Goal: Information Seeking & Learning: Learn about a topic

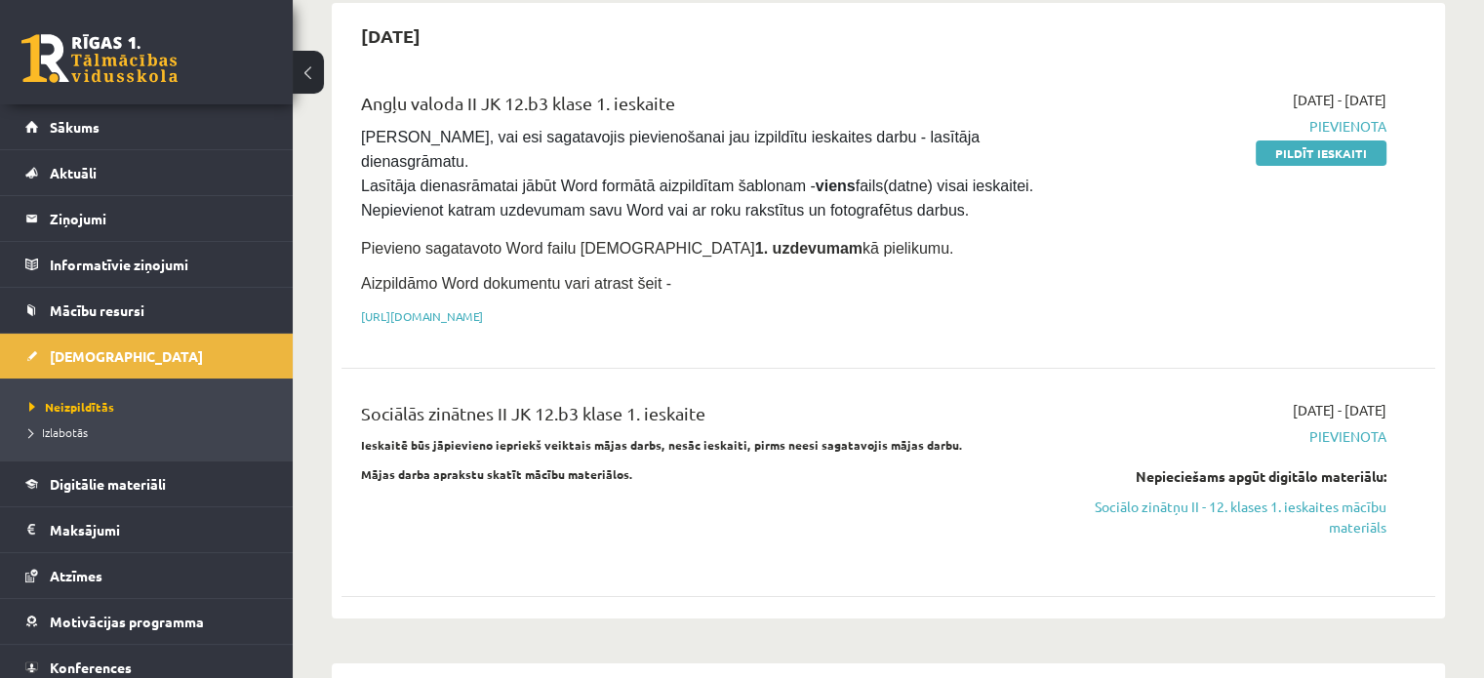
scroll to position [193, 0]
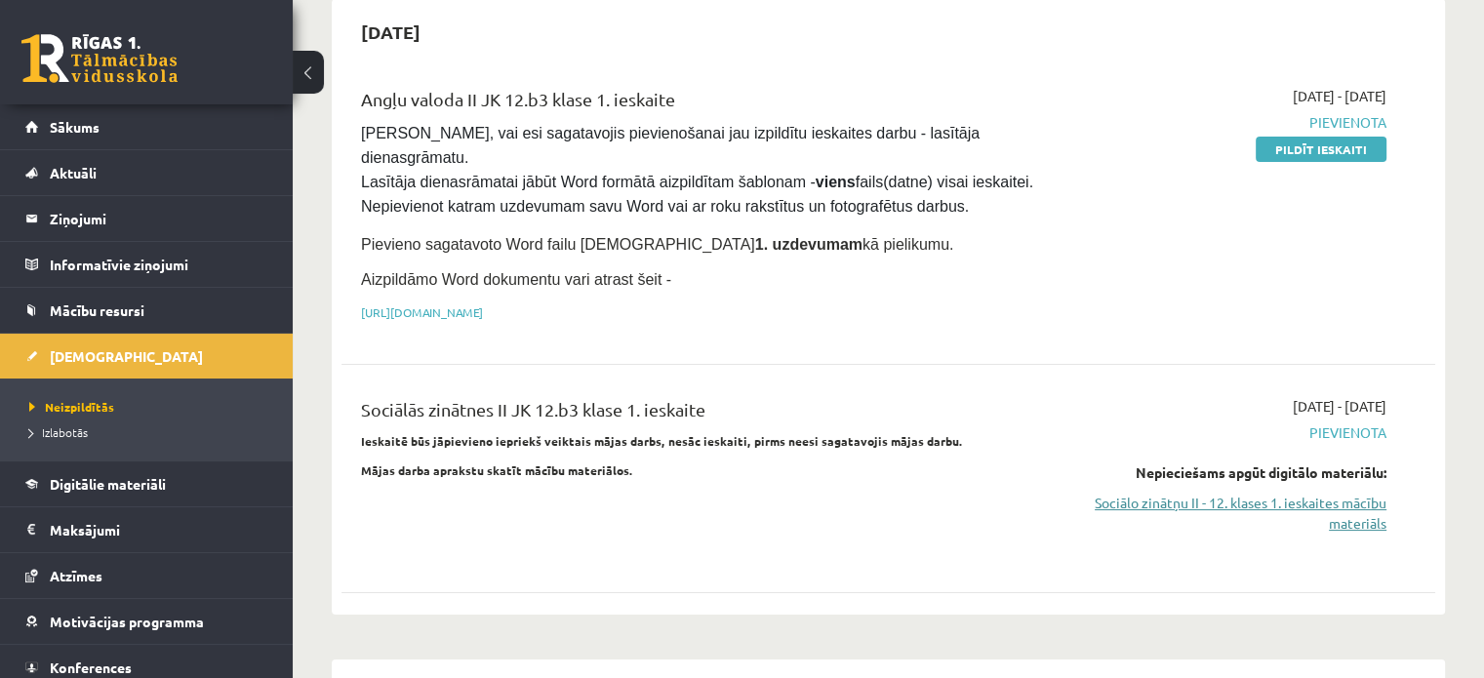
click at [1214, 493] on link "Sociālo zinātņu II - 12. klases 1. ieskaites mācību materiāls" at bounding box center [1226, 513] width 322 height 41
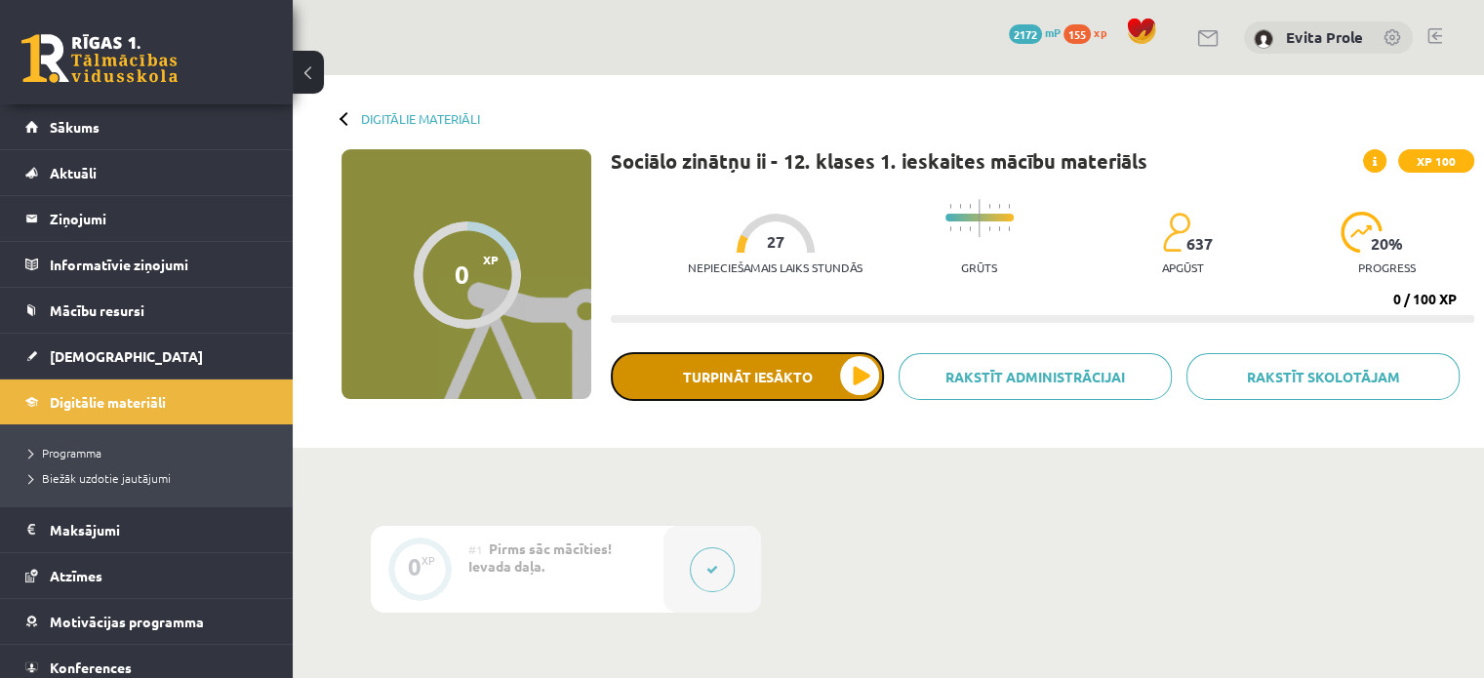
click at [875, 363] on button "Turpināt iesākto" at bounding box center [747, 376] width 273 height 49
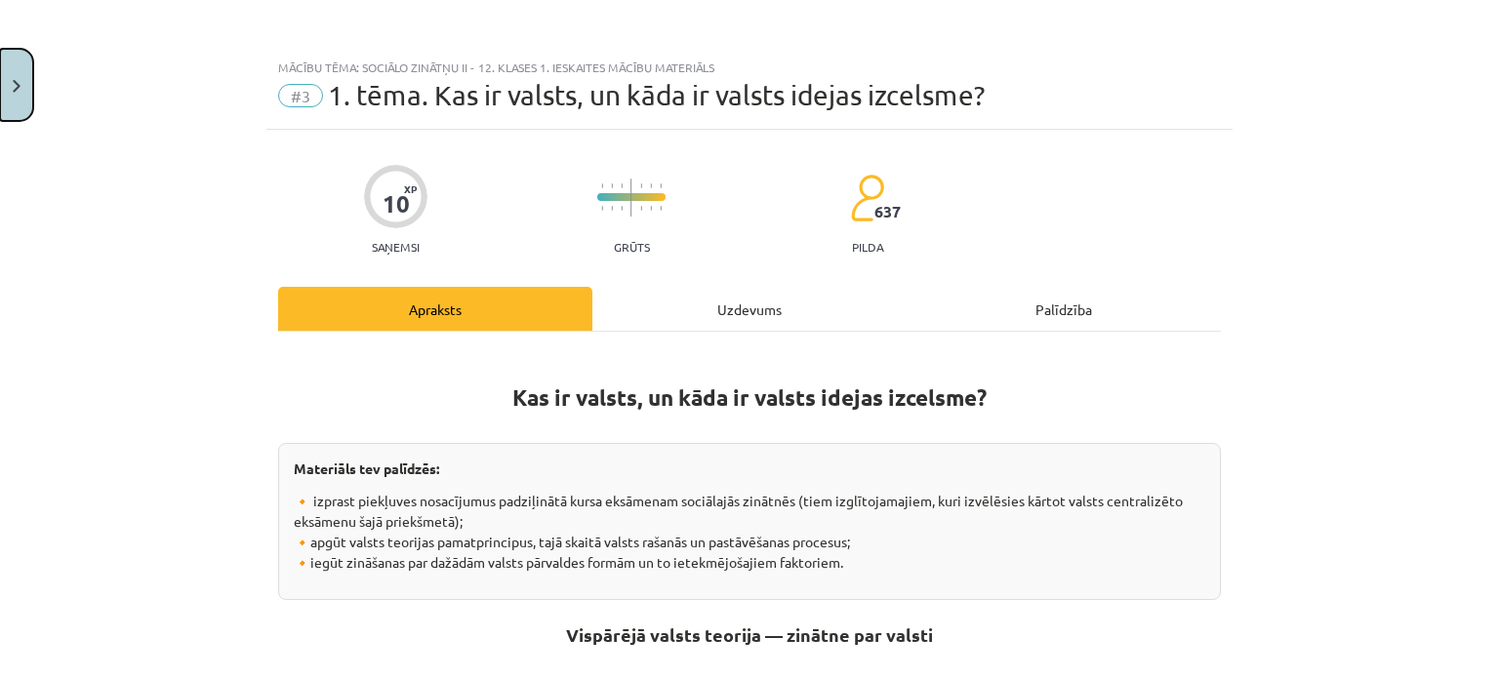
click at [12, 98] on button "Close" at bounding box center [16, 85] width 33 height 72
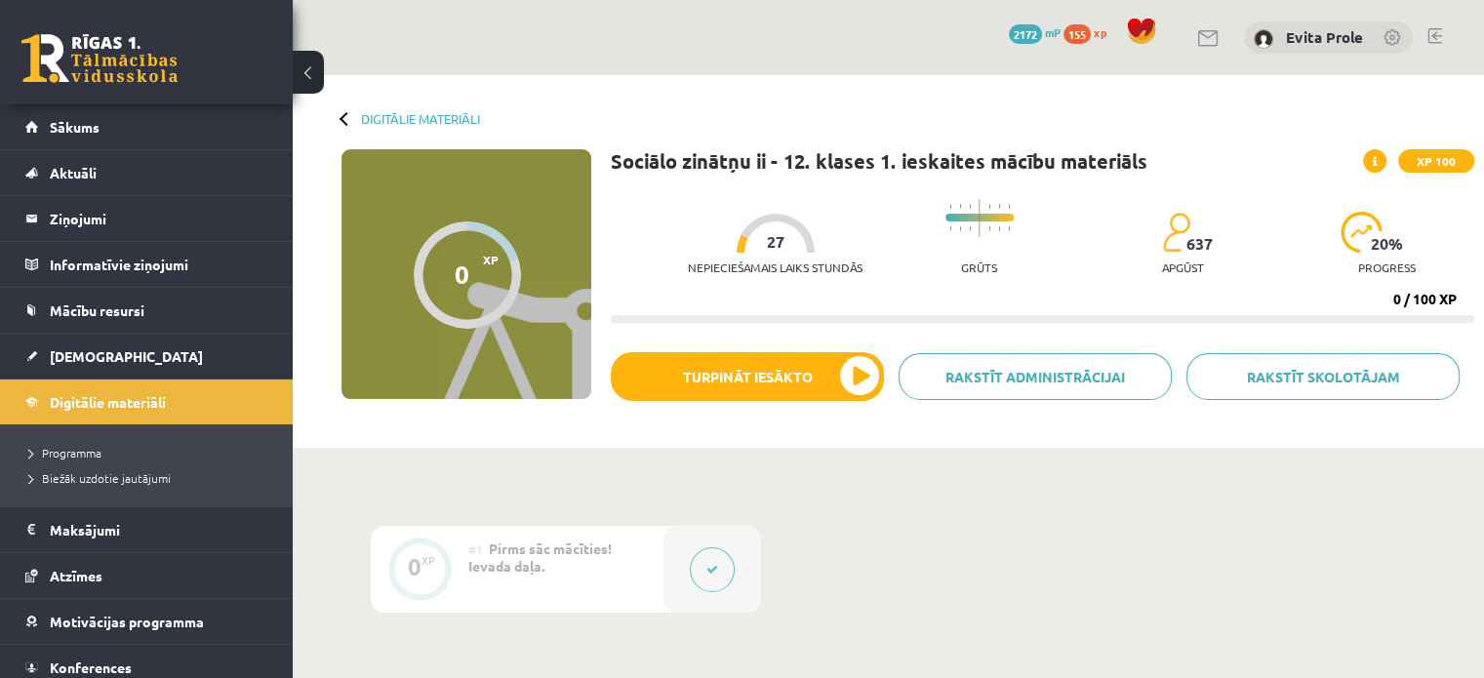
click at [718, 571] on button at bounding box center [712, 569] width 45 height 45
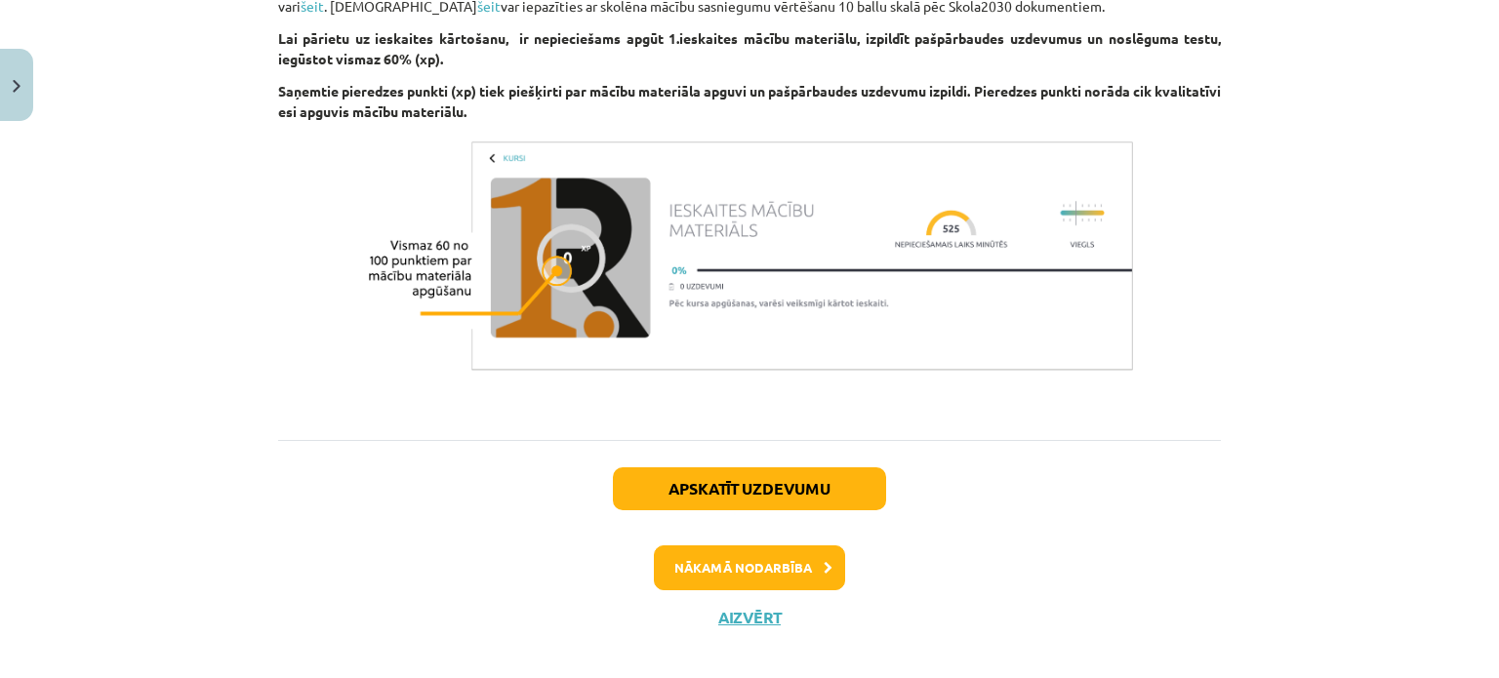
scroll to position [1341, 0]
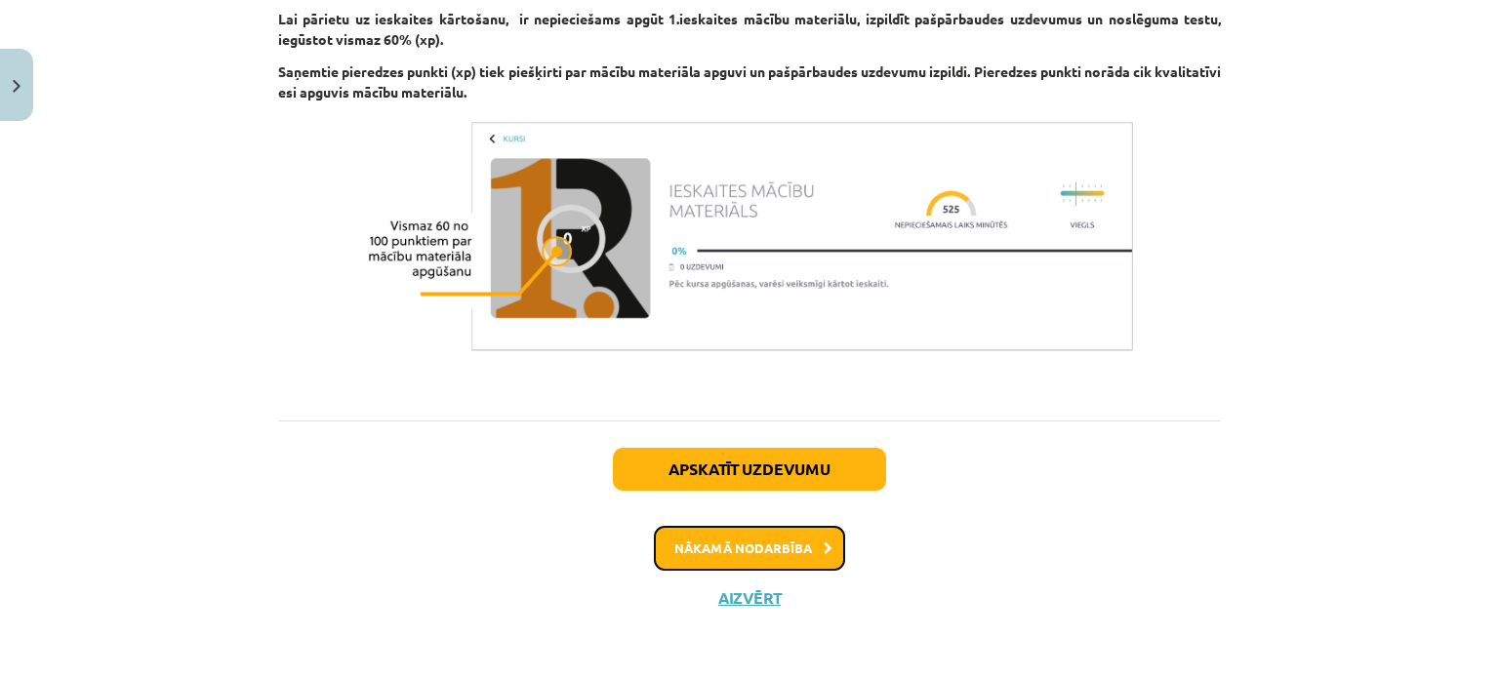
click at [785, 550] on button "Nākamā nodarbība" at bounding box center [749, 548] width 191 height 45
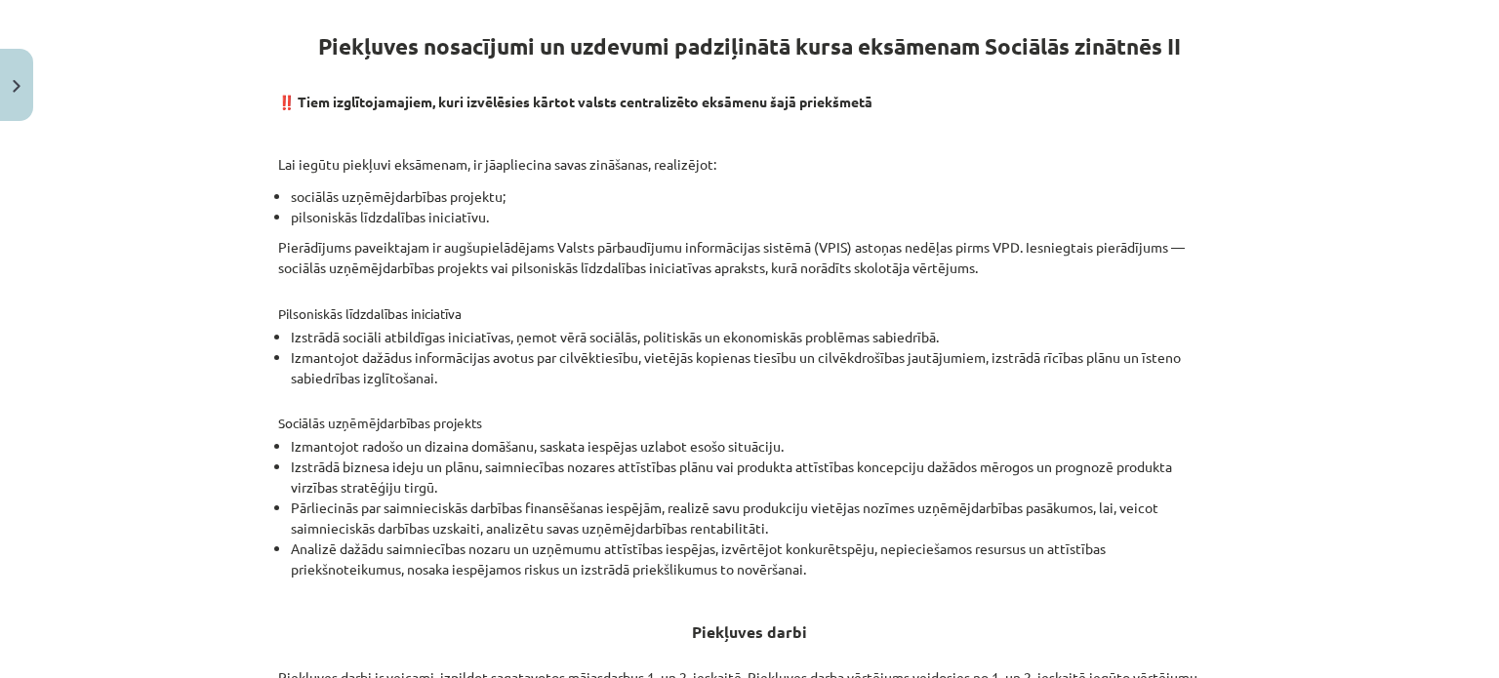
scroll to position [354, 0]
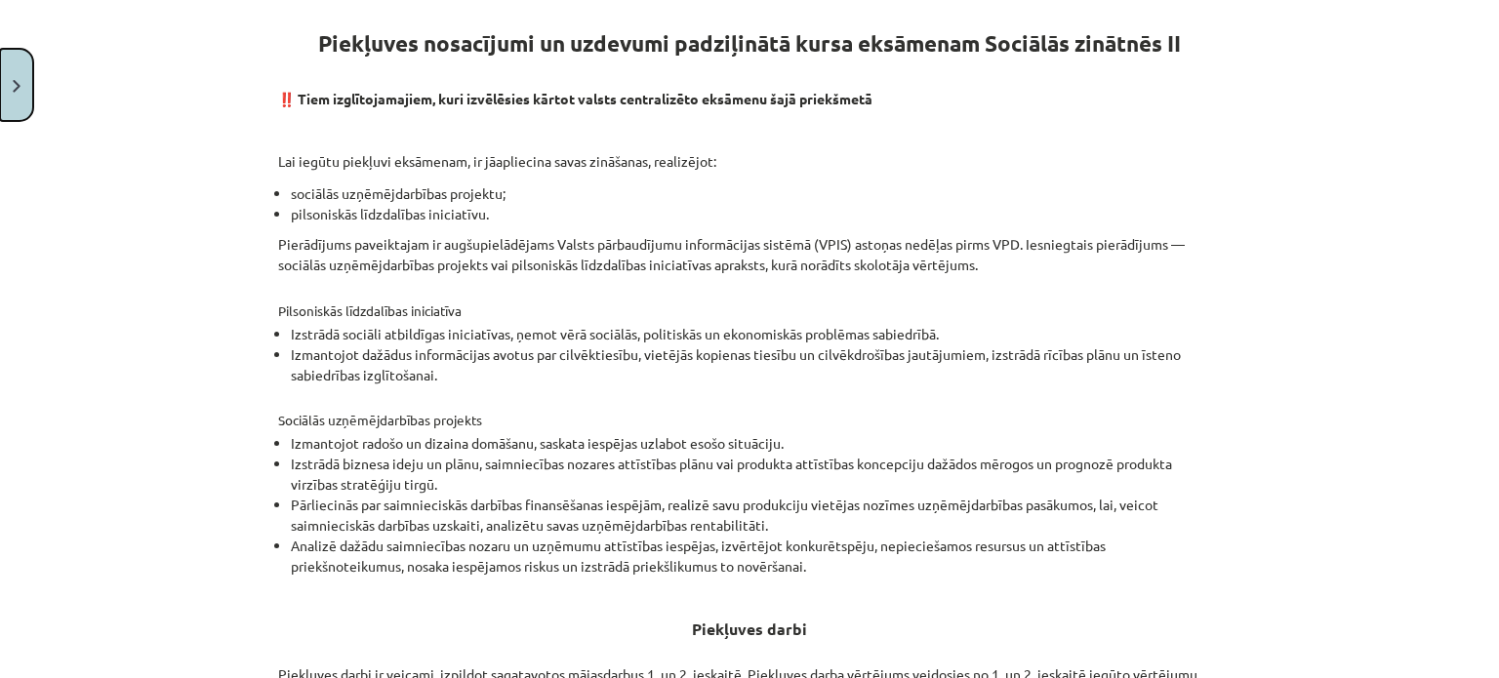
click at [0, 54] on button "Close" at bounding box center [16, 85] width 33 height 72
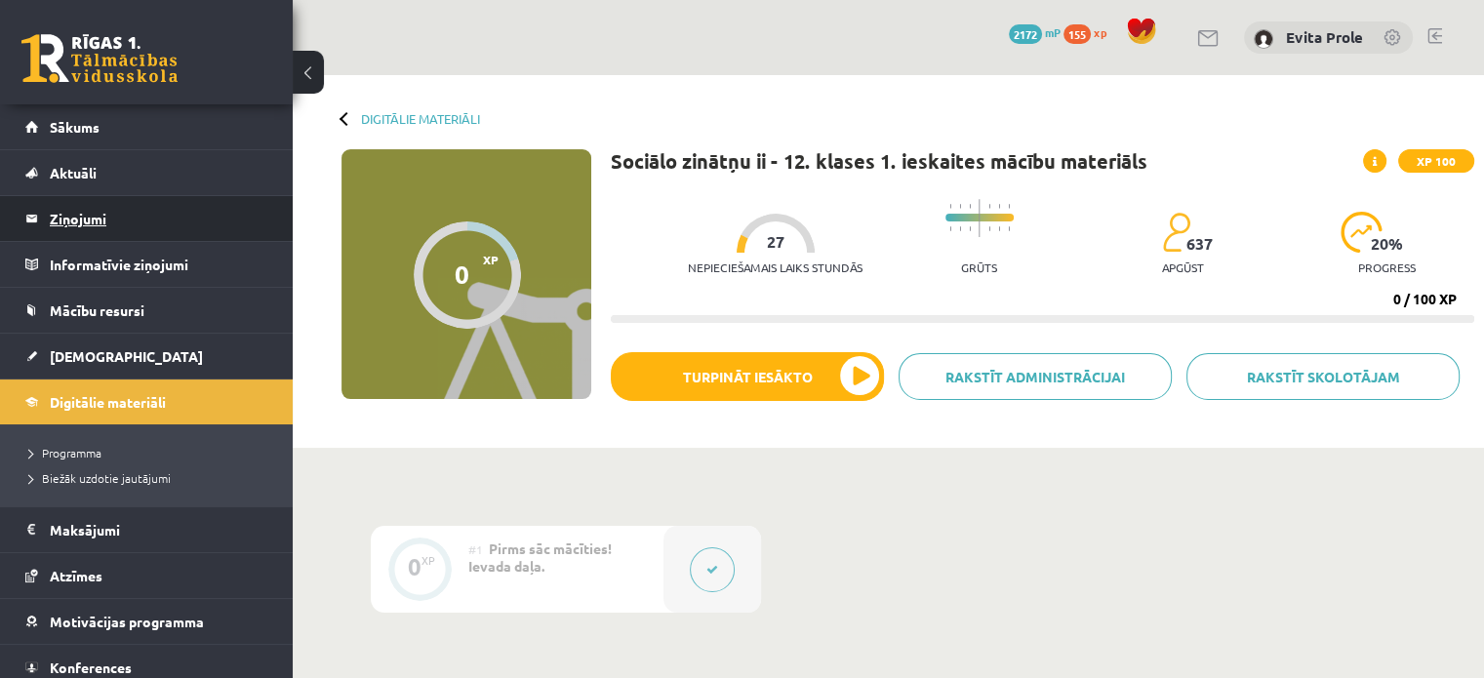
click at [78, 208] on legend "Ziņojumi 0" at bounding box center [159, 218] width 219 height 45
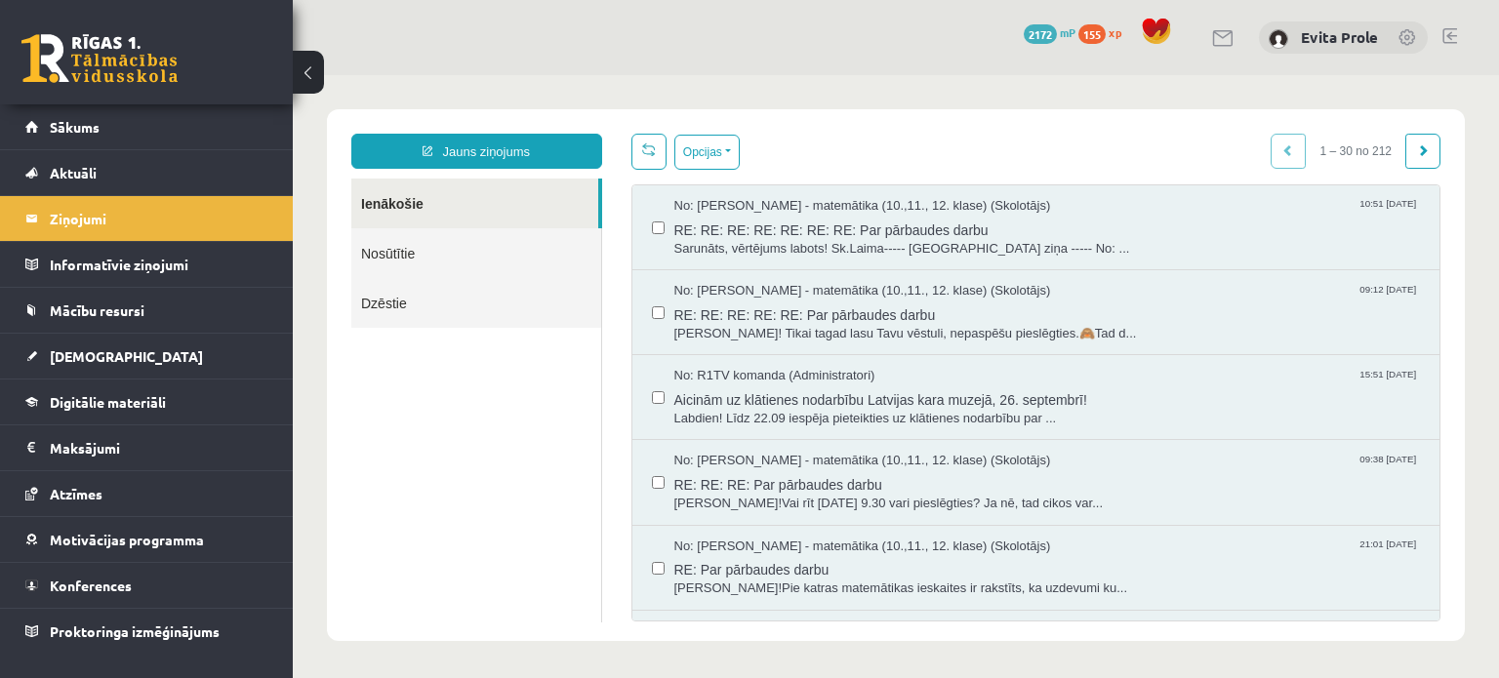
click at [398, 254] on link "Nosūtītie" at bounding box center [476, 253] width 250 height 50
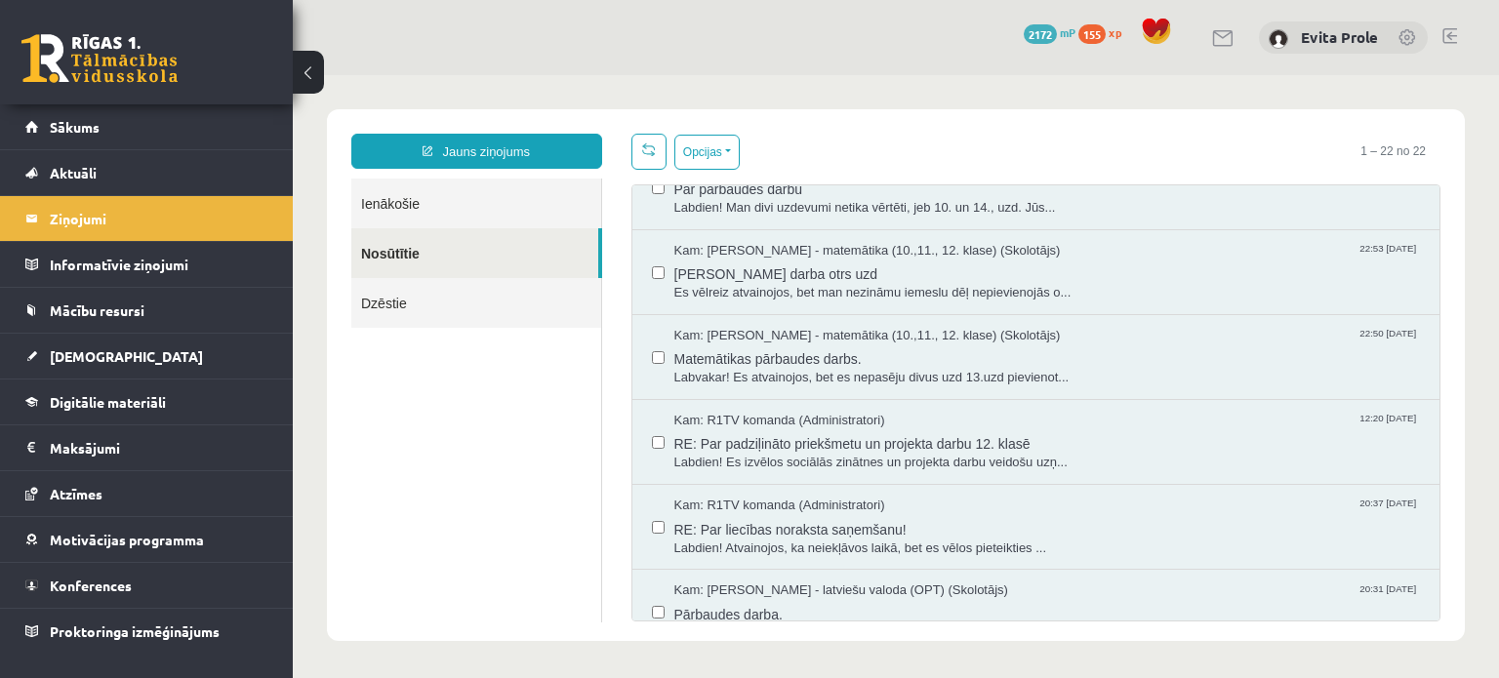
scroll to position [379, 0]
click at [836, 450] on span "RE: Par padziļināto priekšmetu un projekta darbu 12. klasē" at bounding box center [1047, 443] width 747 height 24
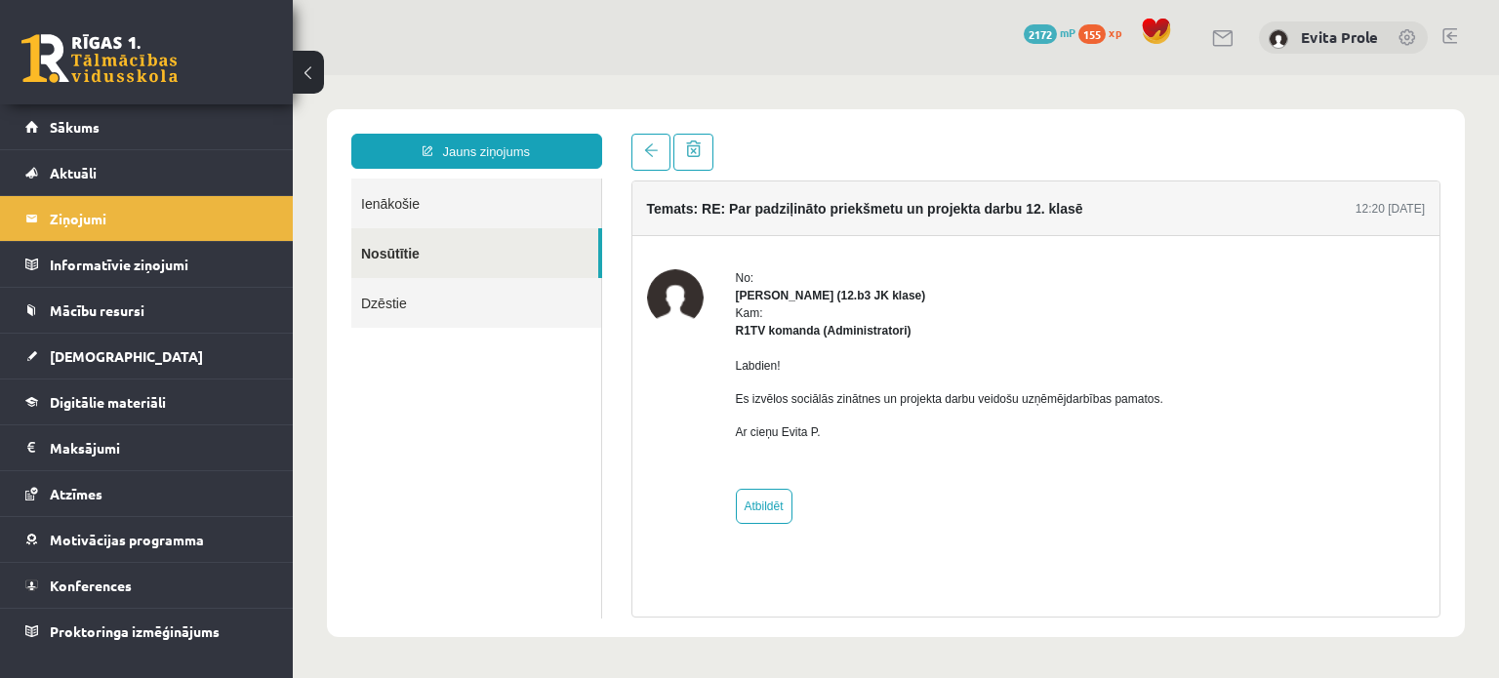
scroll to position [0, 0]
click at [453, 222] on link "Ienākošie" at bounding box center [476, 204] width 250 height 50
click at [431, 194] on link "Ienākošie" at bounding box center [476, 204] width 250 height 50
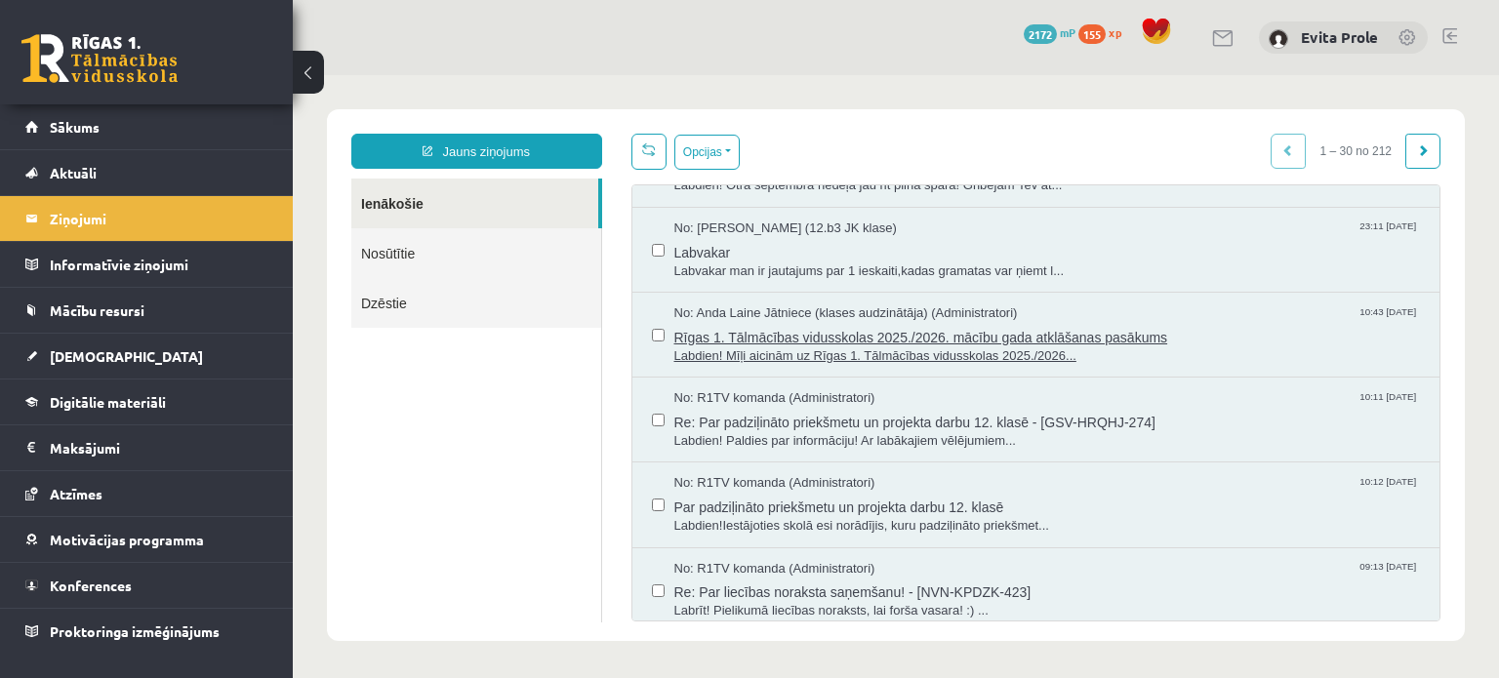
scroll to position [1337, 0]
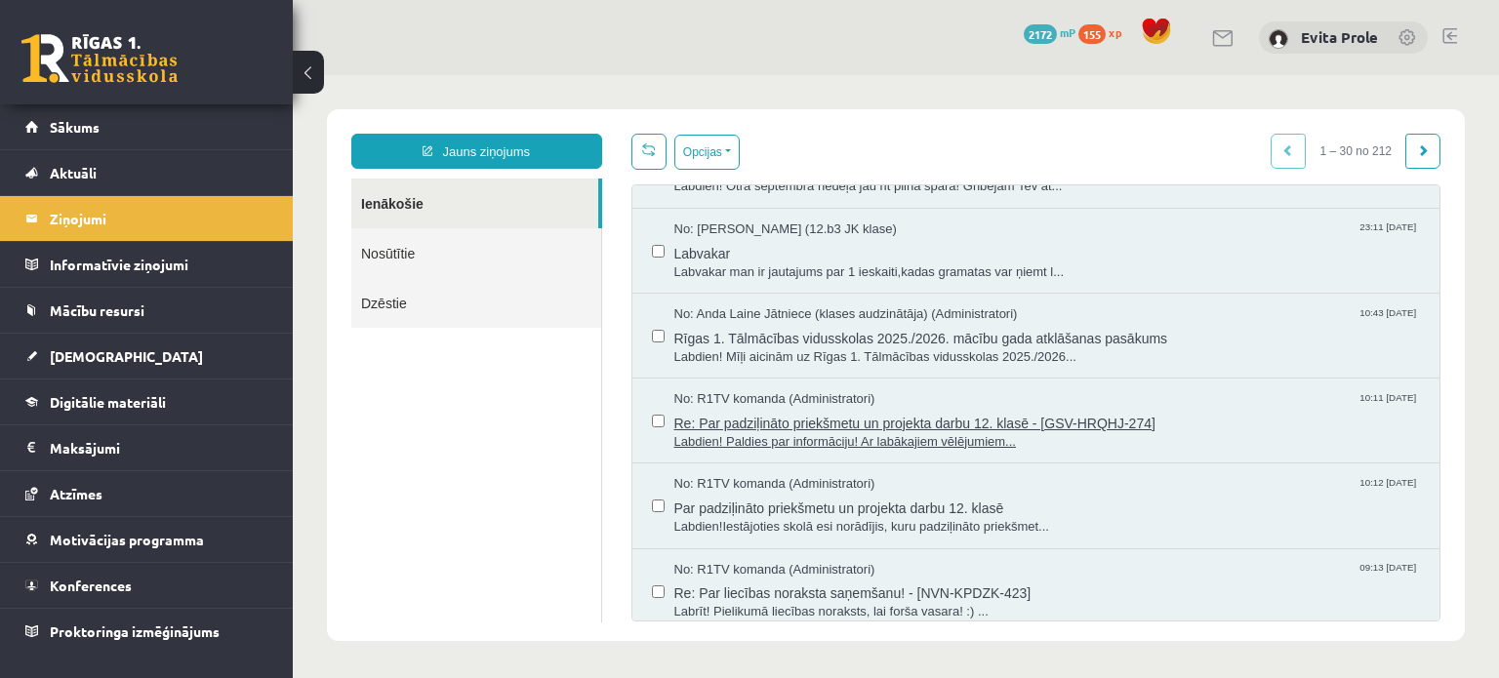
click at [839, 419] on span "Re: Par padziļināto priekšmetu un projekta darbu 12. klasē - [GSV-HRQHJ-274]" at bounding box center [1047, 421] width 747 height 24
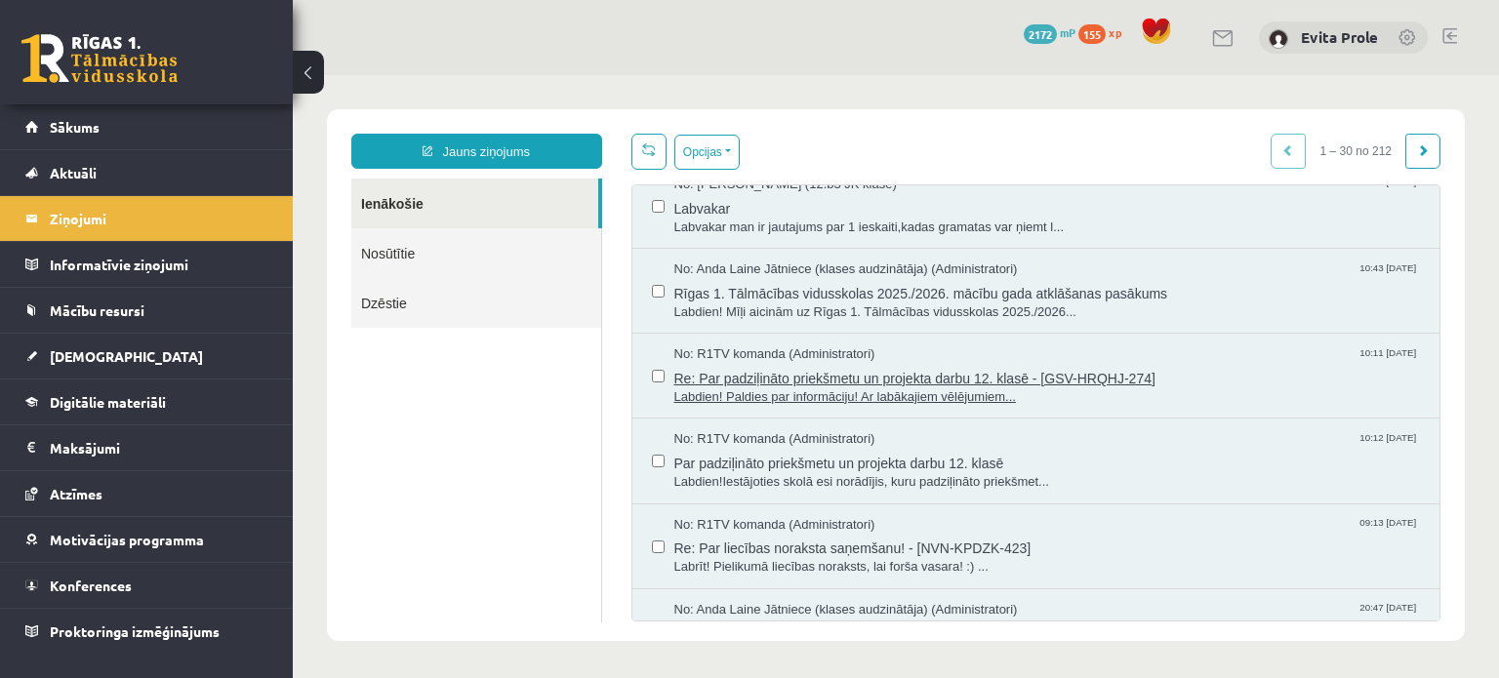
scroll to position [1401, 0]
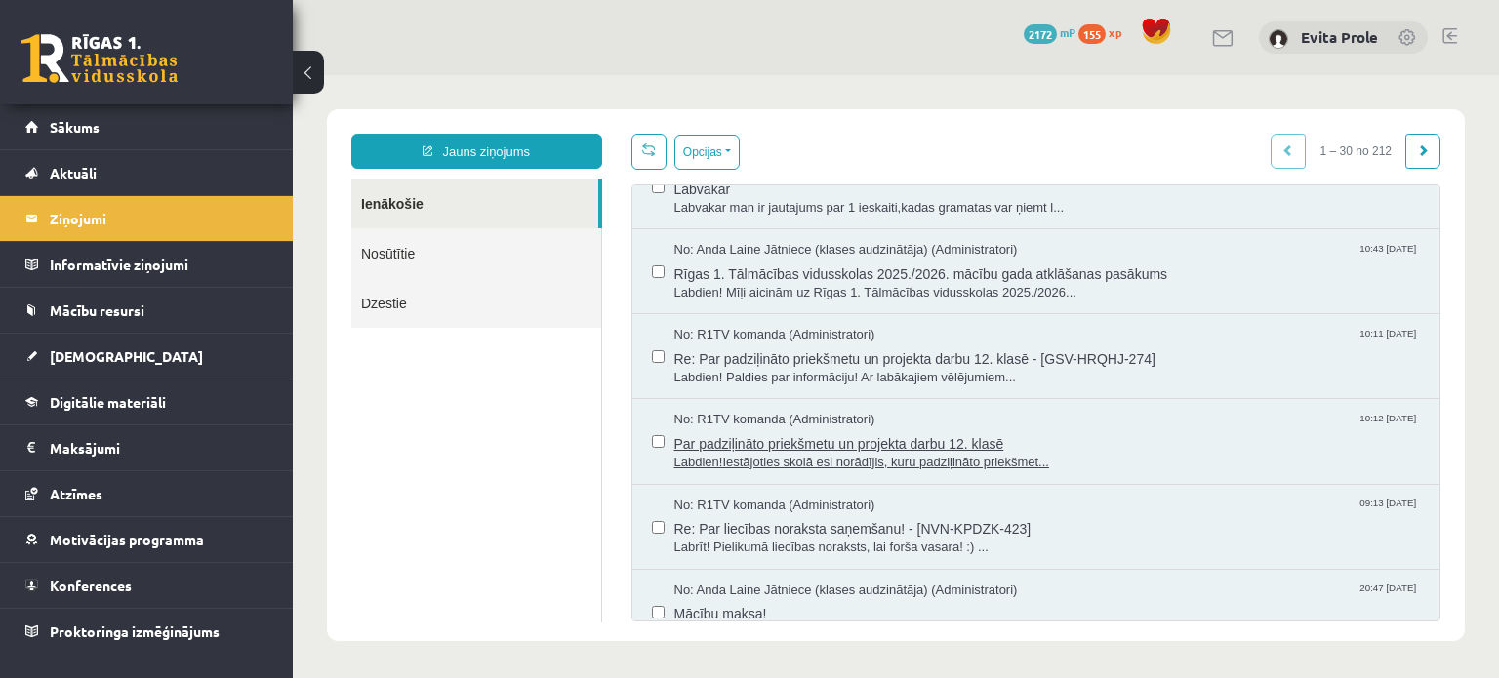
click at [982, 439] on span "Par padziļināto priekšmetu un projekta darbu 12. klasē" at bounding box center [1047, 441] width 747 height 24
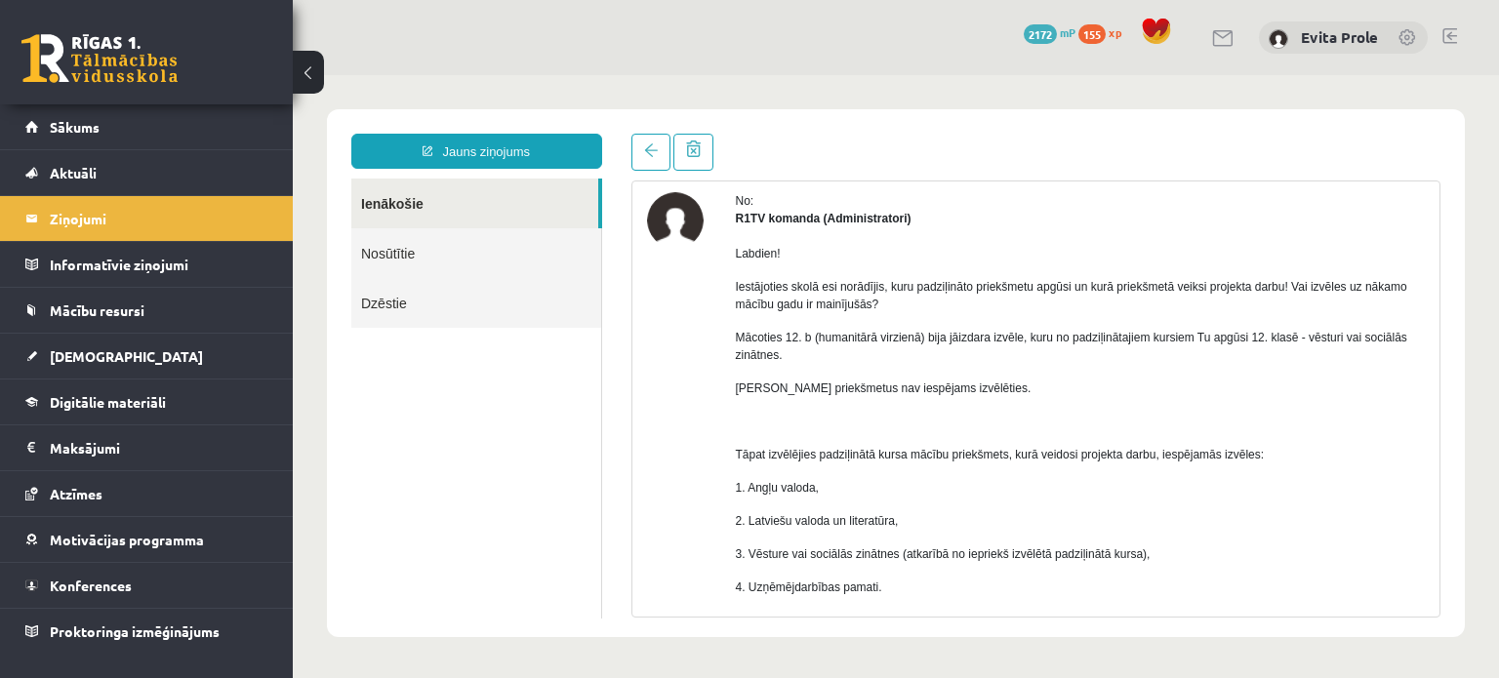
scroll to position [76, 0]
